Goal: Task Accomplishment & Management: Manage account settings

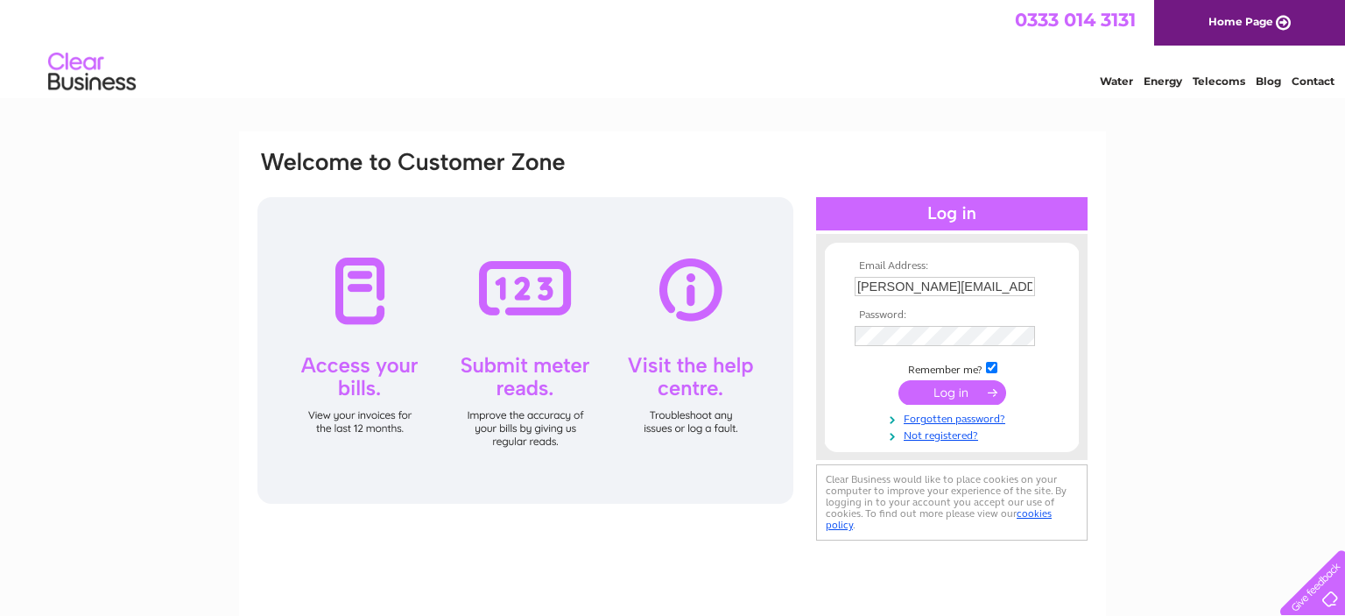
click at [948, 392] on input "submit" at bounding box center [953, 392] width 108 height 25
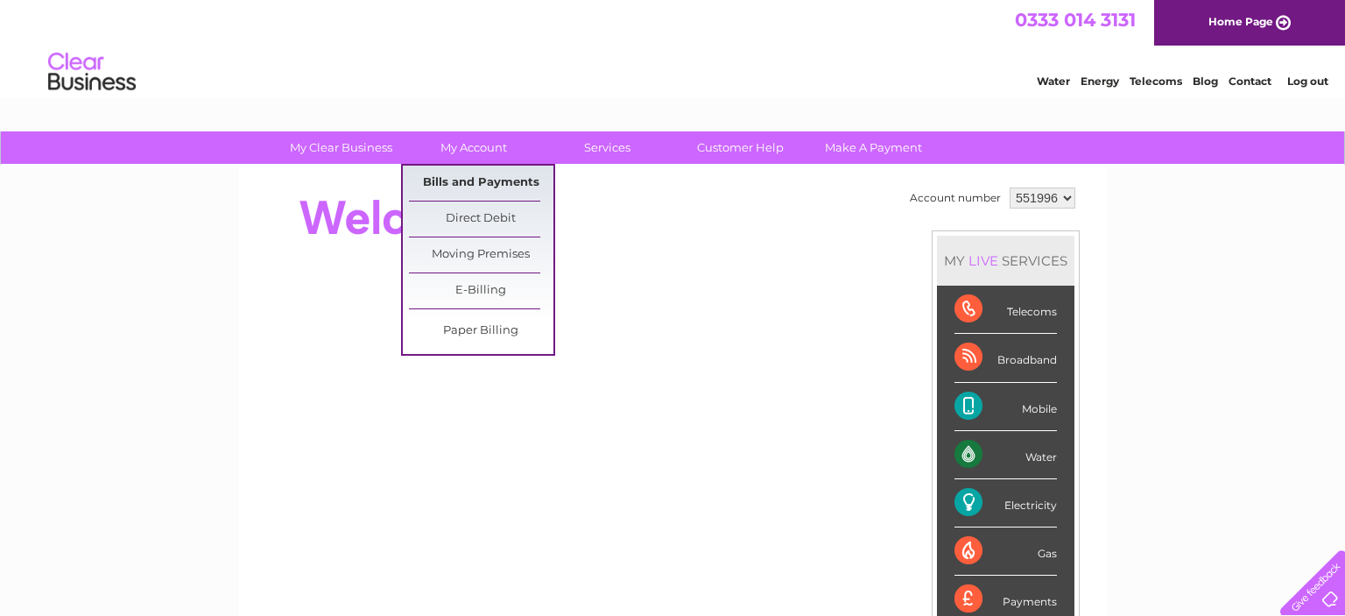
click at [456, 183] on link "Bills and Payments" at bounding box center [481, 183] width 145 height 35
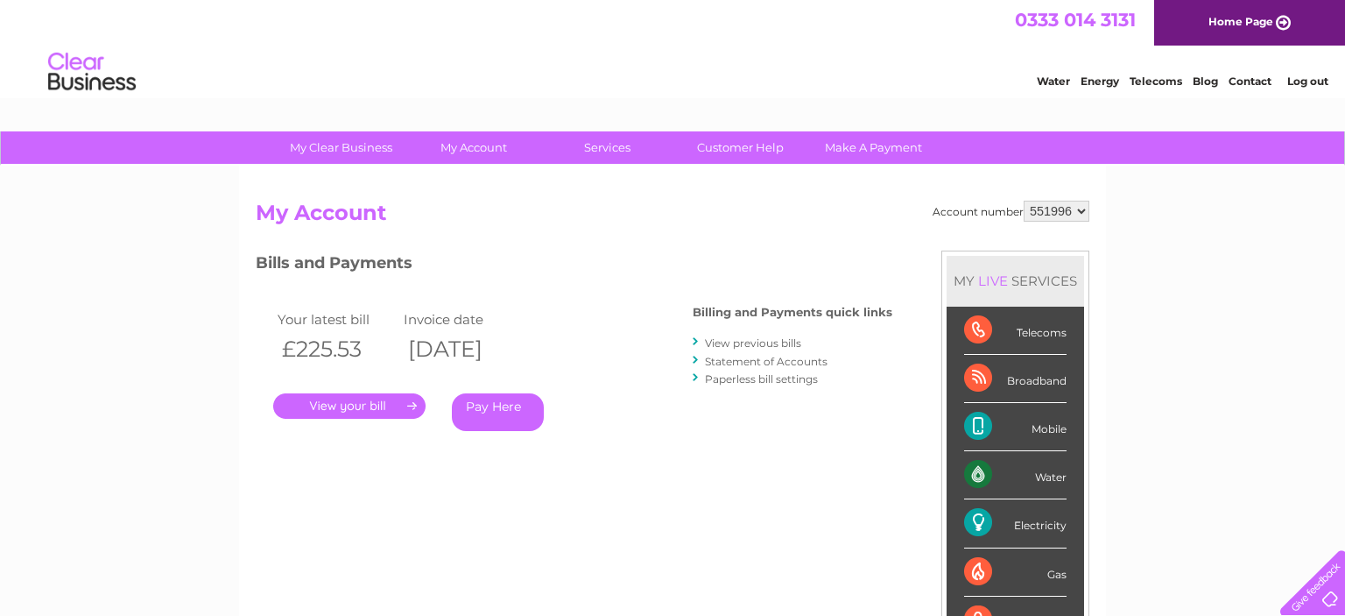
click at [734, 348] on link "View previous bills" at bounding box center [753, 342] width 96 height 13
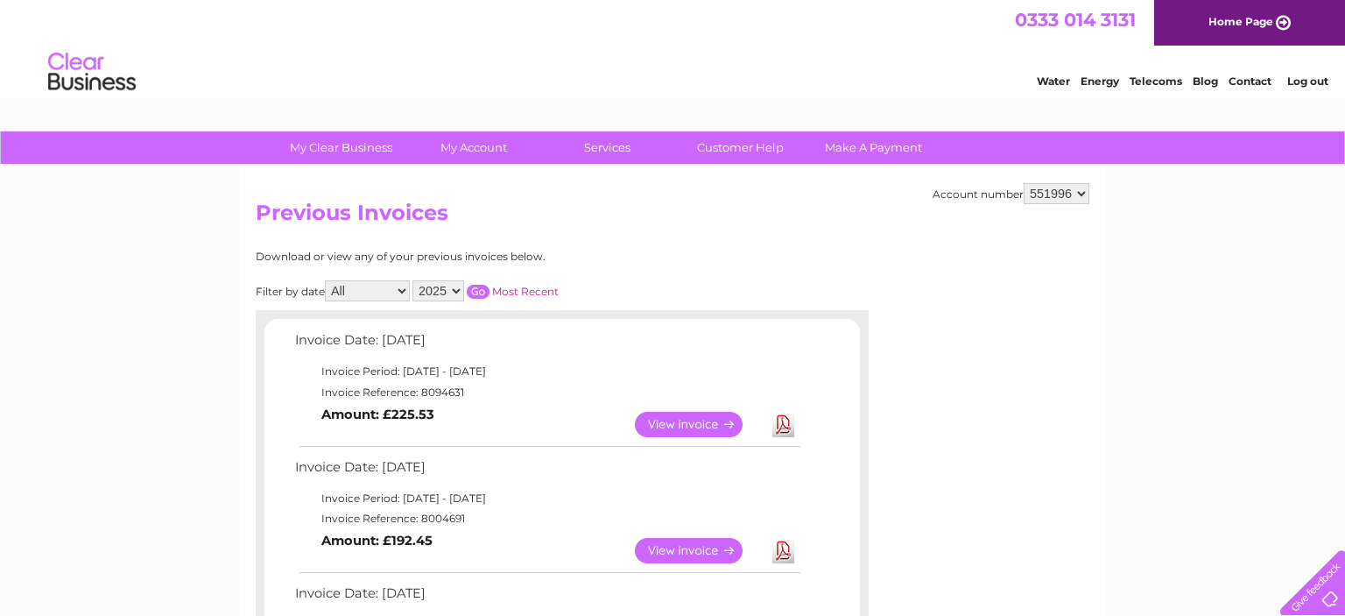
click at [667, 421] on link "View" at bounding box center [699, 424] width 129 height 25
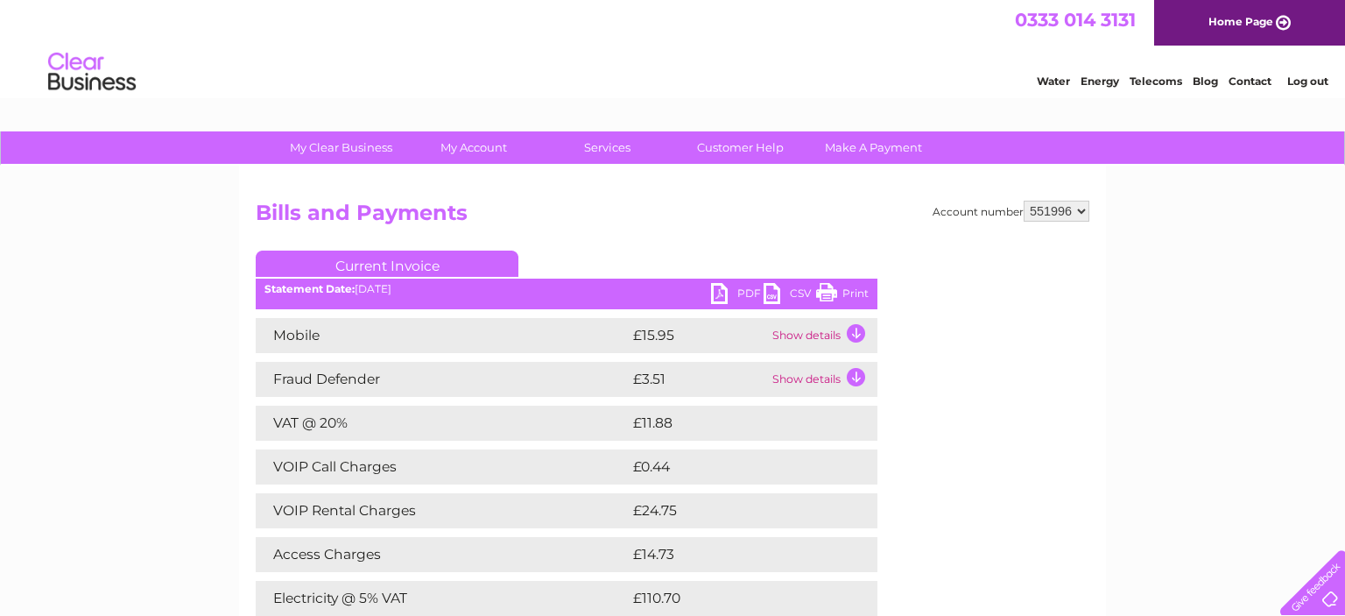
click at [721, 288] on link "PDF" at bounding box center [737, 295] width 53 height 25
